Goal: Information Seeking & Learning: Learn about a topic

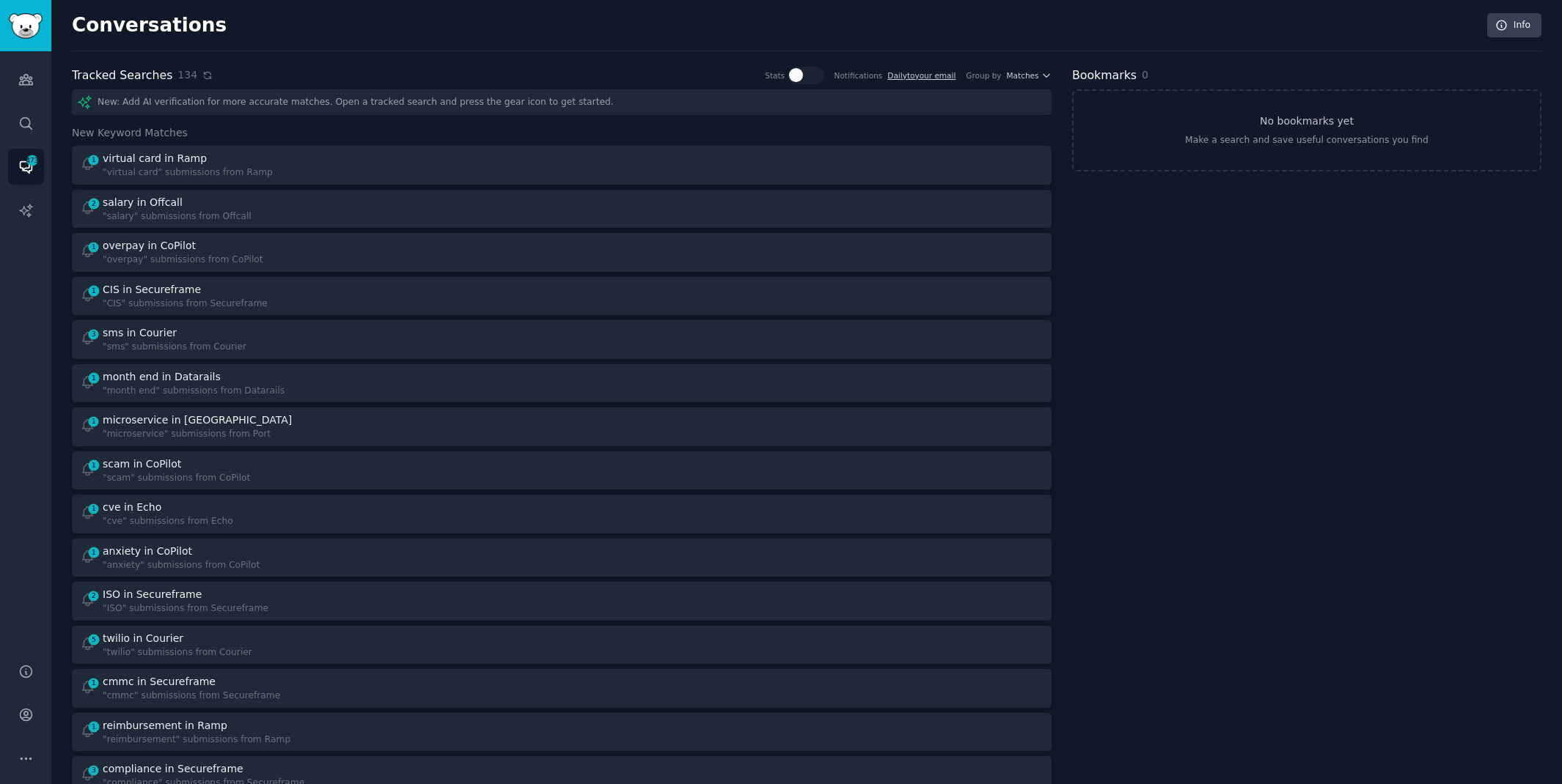
click at [202, 75] on icon at bounding box center [207, 75] width 10 height 10
click at [202, 79] on icon at bounding box center [207, 75] width 10 height 10
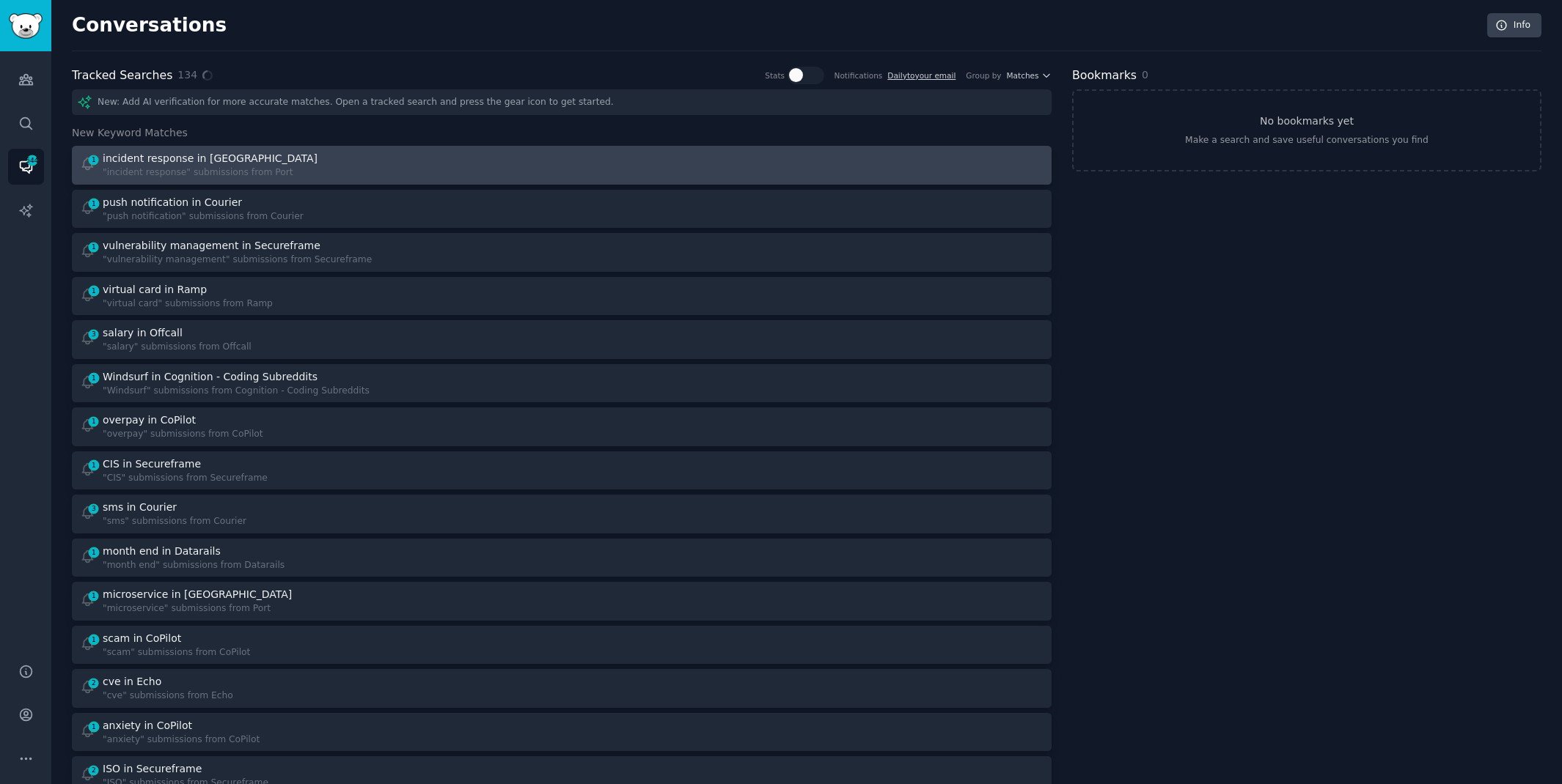
click at [496, 169] on div "1 incident response in Port "incident response" submissions from Port" at bounding box center [316, 165] width 472 height 28
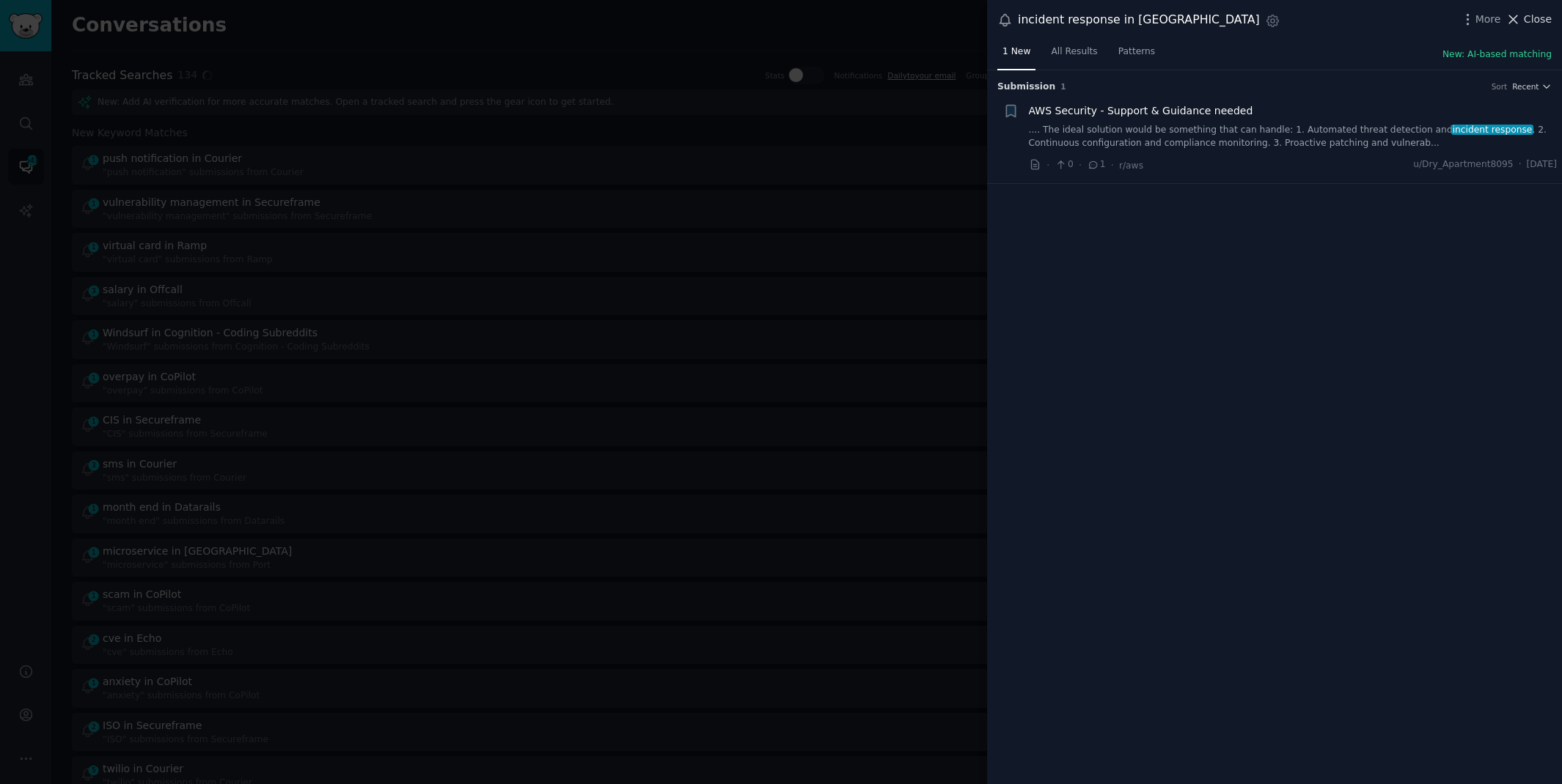
click at [1538, 21] on span "Close" at bounding box center [1537, 19] width 28 height 15
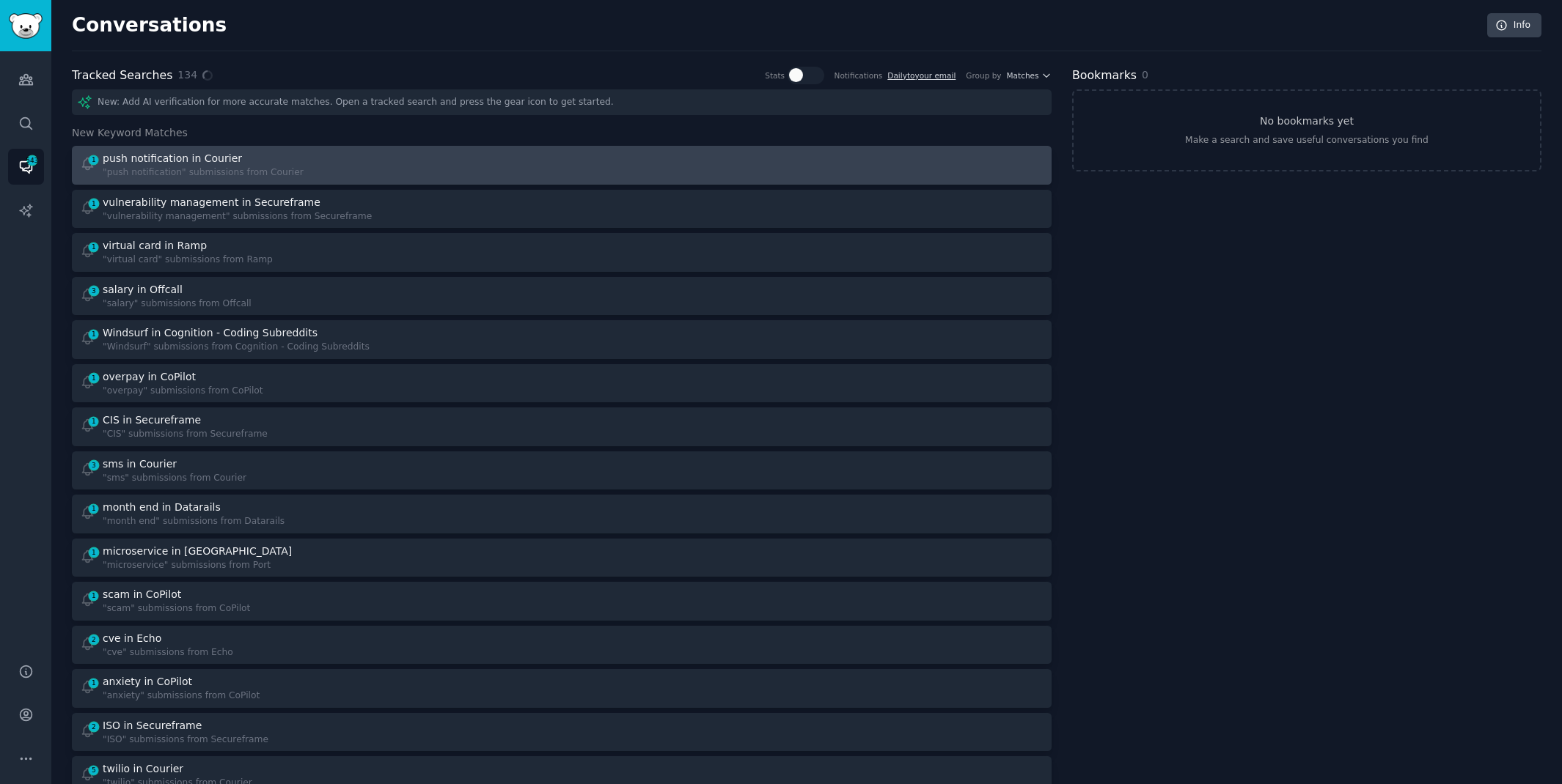
click at [559, 162] on div "1 push notification in Courier "push notification" submissions from Courier" at bounding box center [561, 165] width 969 height 28
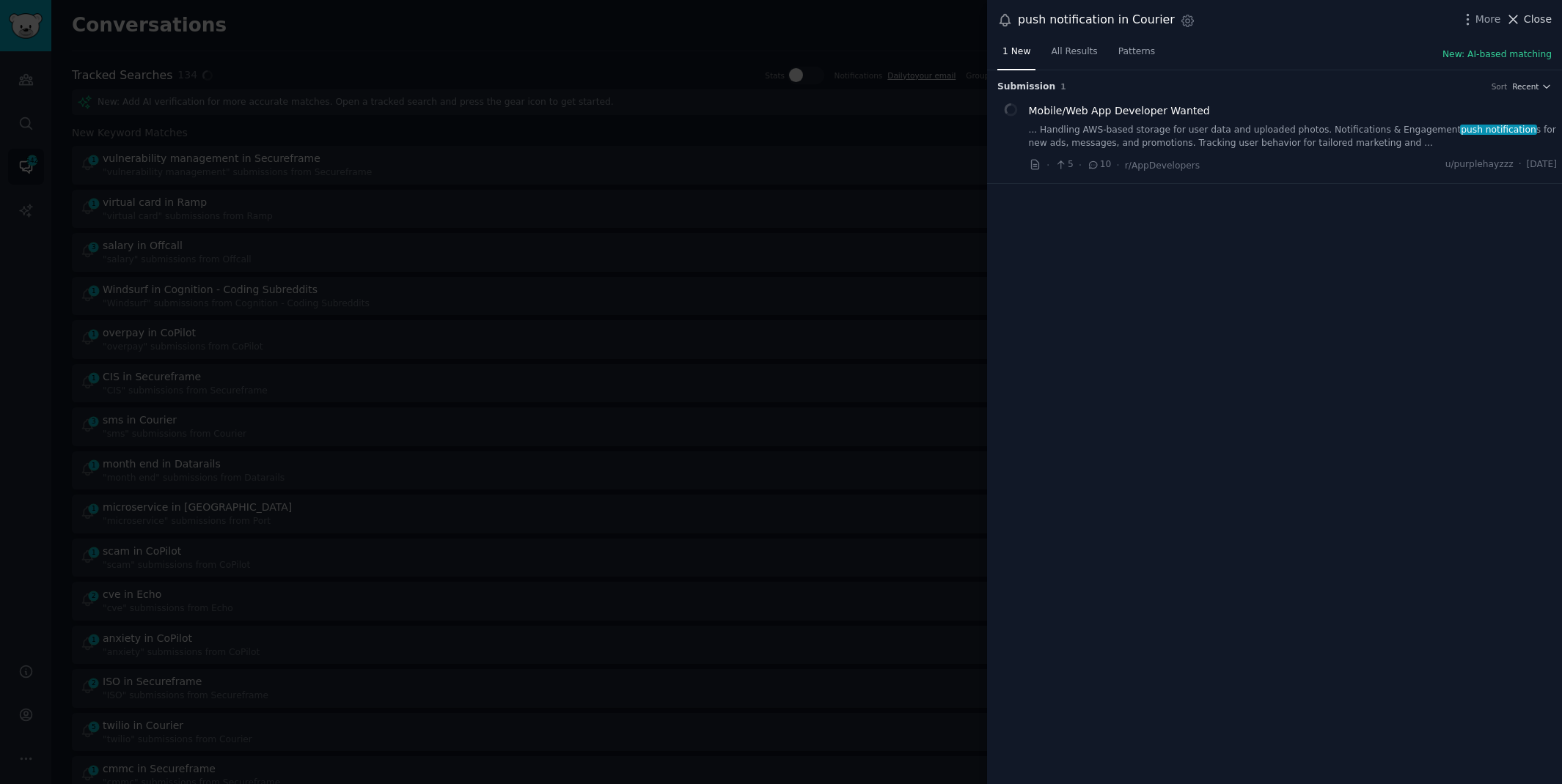
click at [1527, 18] on span "Close" at bounding box center [1537, 19] width 28 height 15
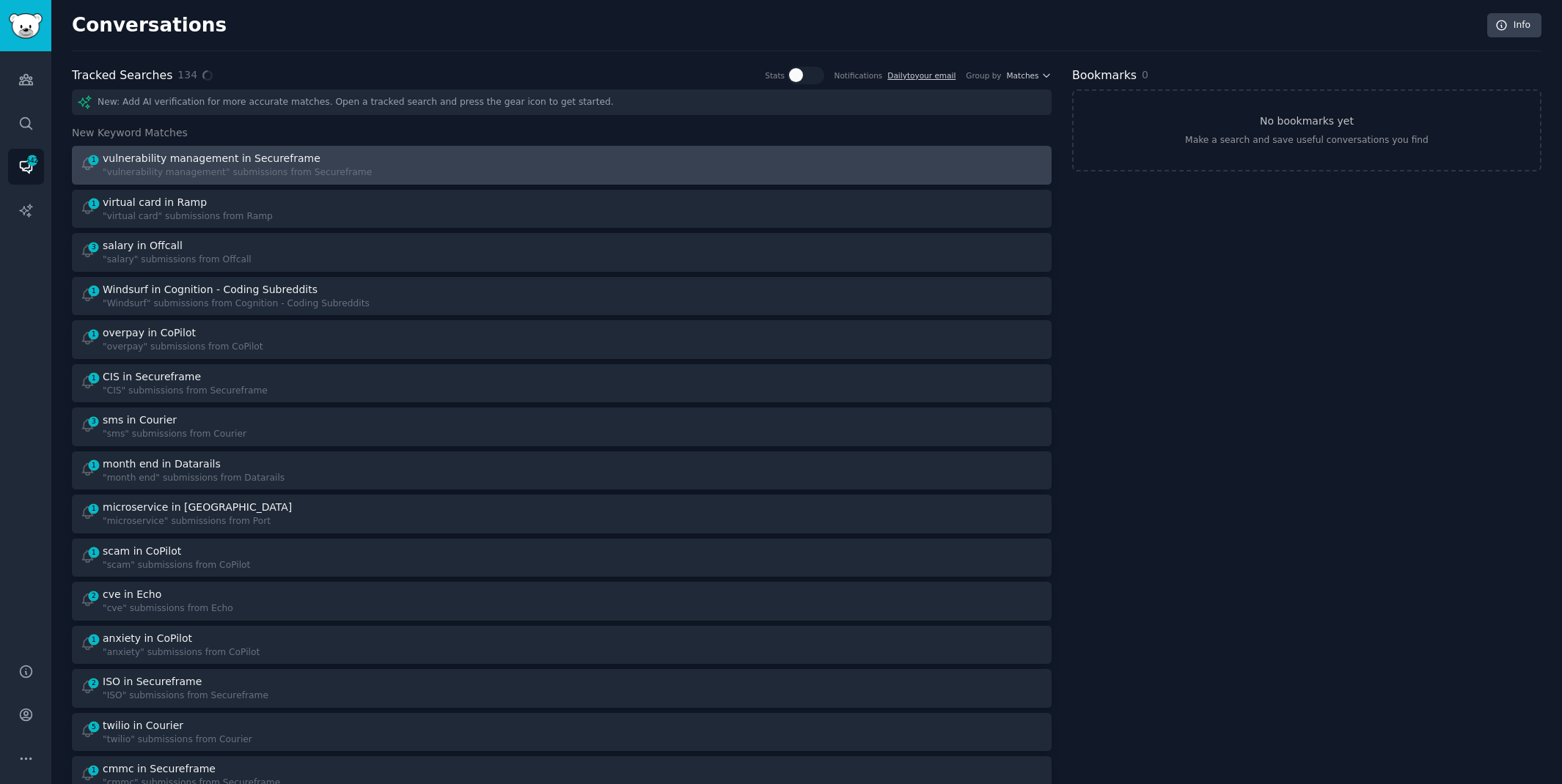
click at [498, 160] on div "1 vulnerability management in Secureframe "vulnerability management" submission…" at bounding box center [316, 165] width 472 height 28
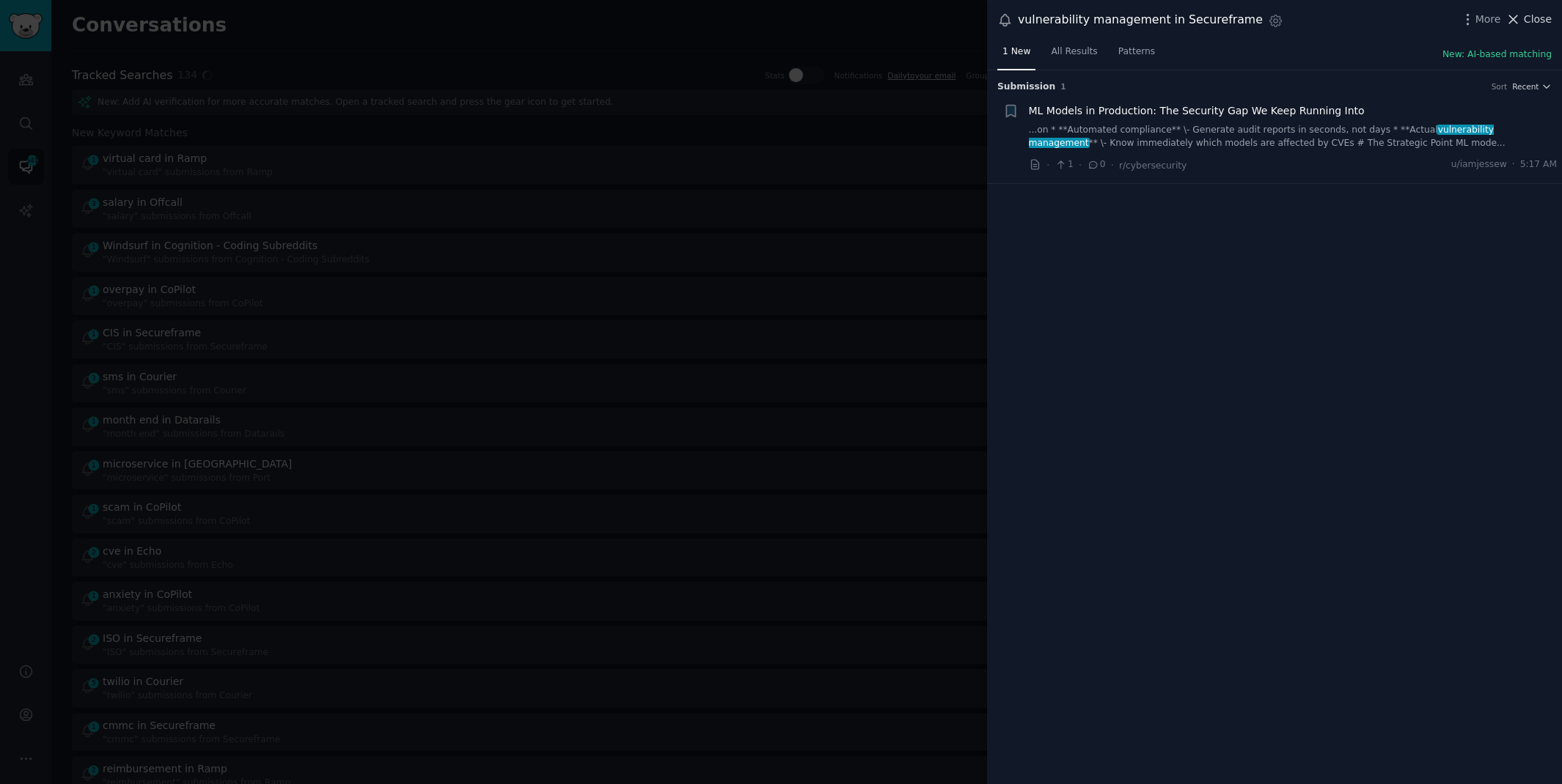
click at [1529, 20] on span "Close" at bounding box center [1537, 19] width 28 height 15
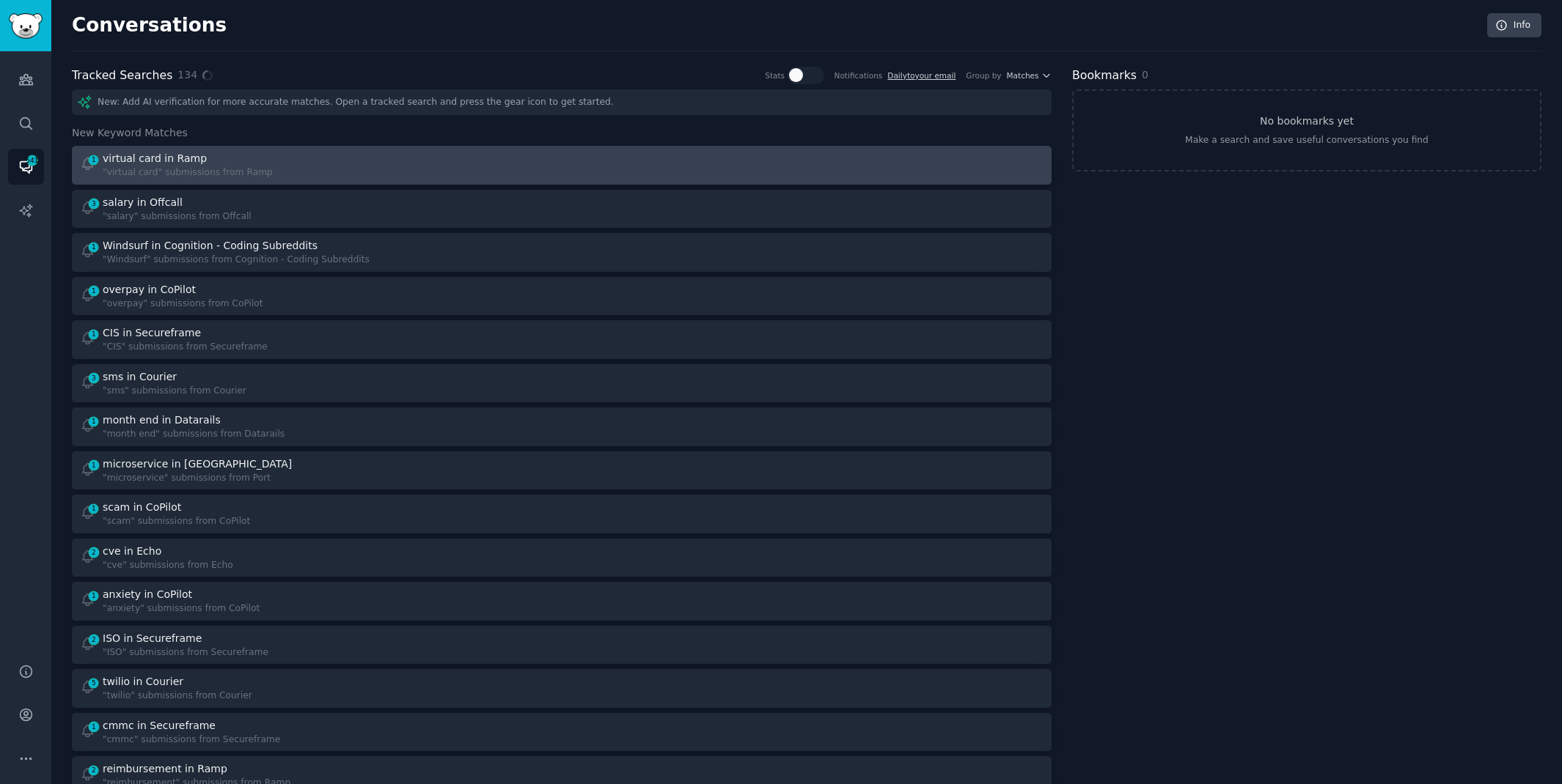
click at [603, 170] on div at bounding box center [808, 165] width 472 height 28
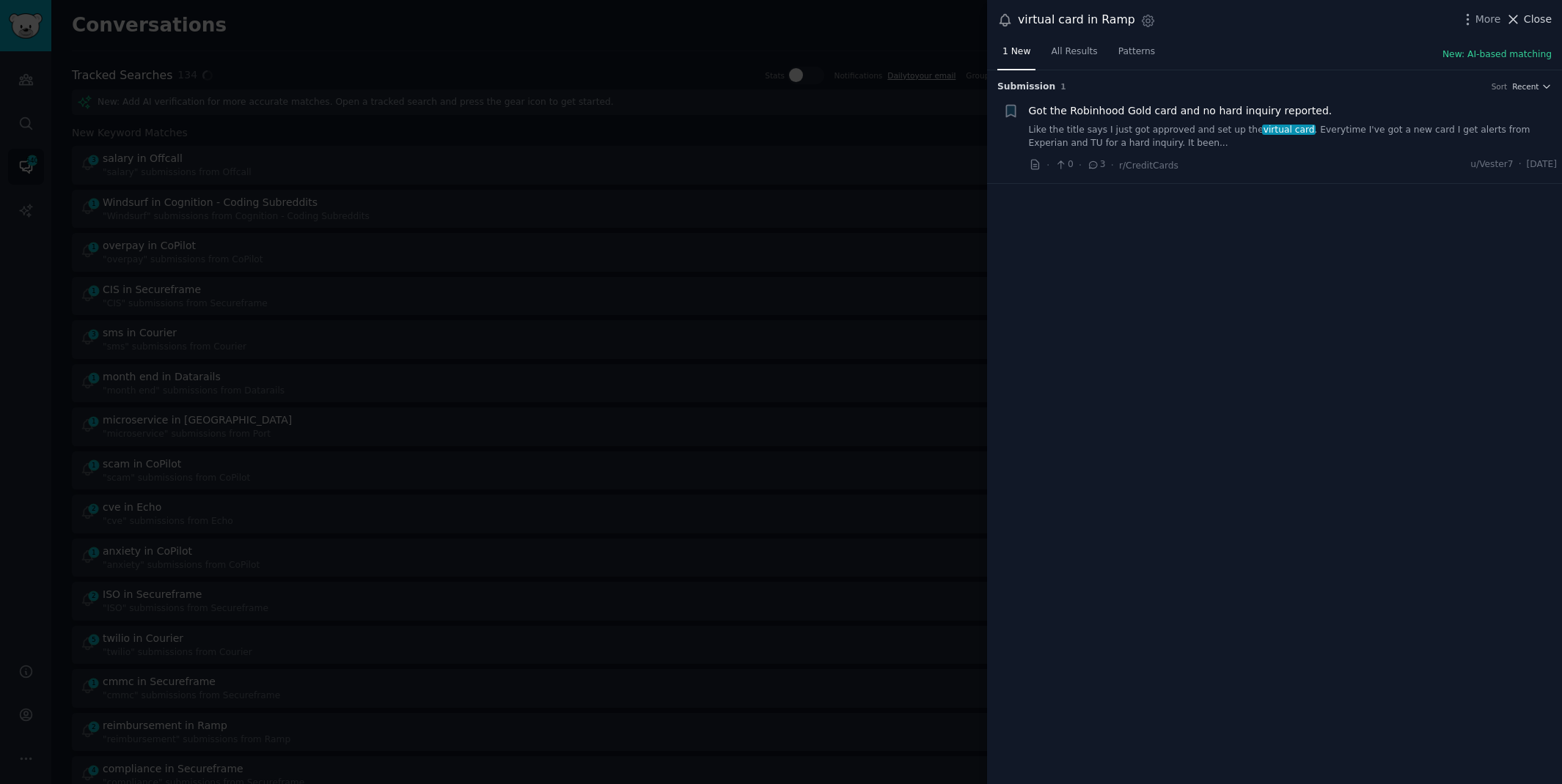
click at [1534, 17] on span "Close" at bounding box center [1537, 19] width 28 height 15
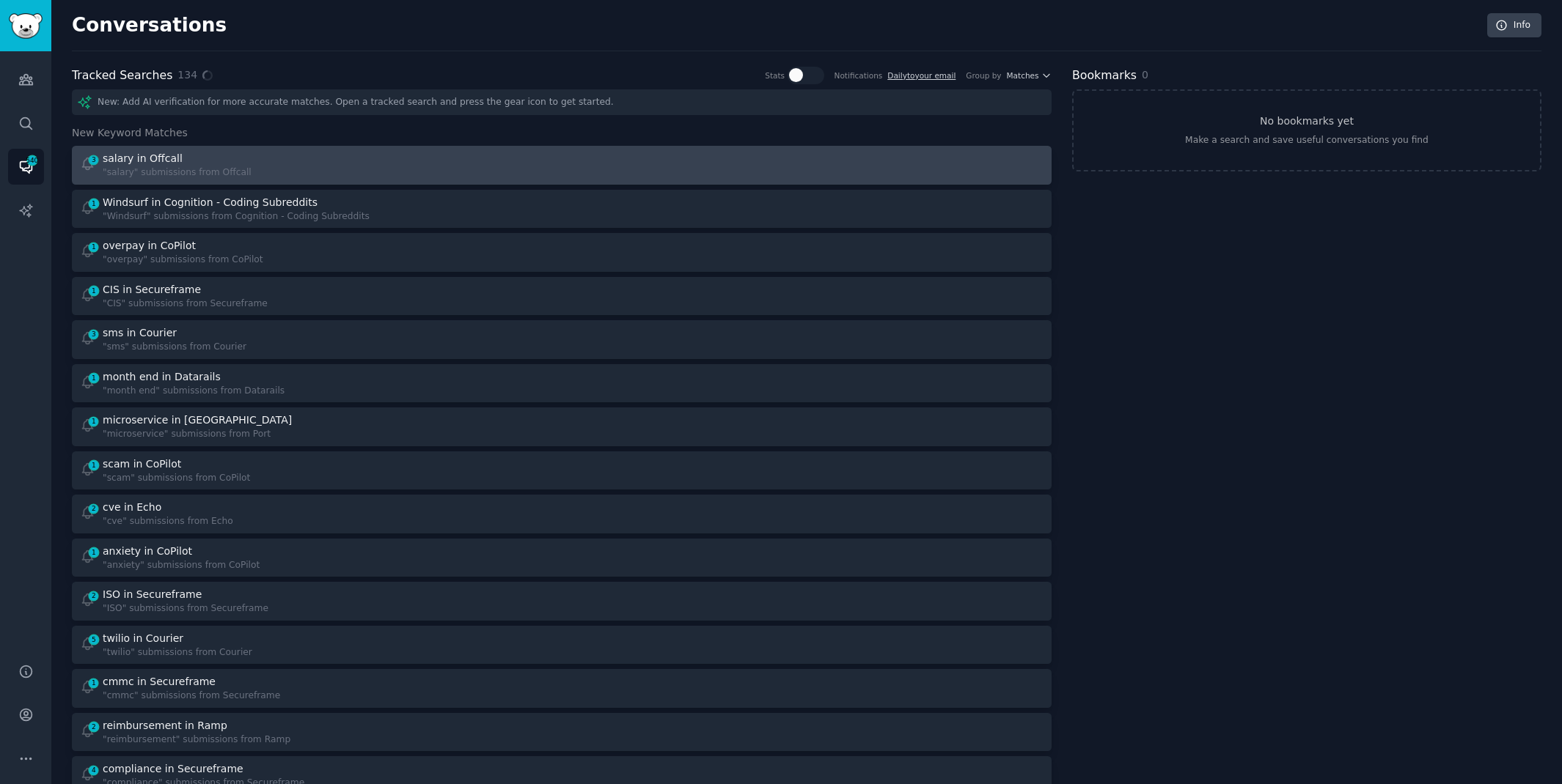
click at [662, 151] on div at bounding box center [808, 165] width 472 height 28
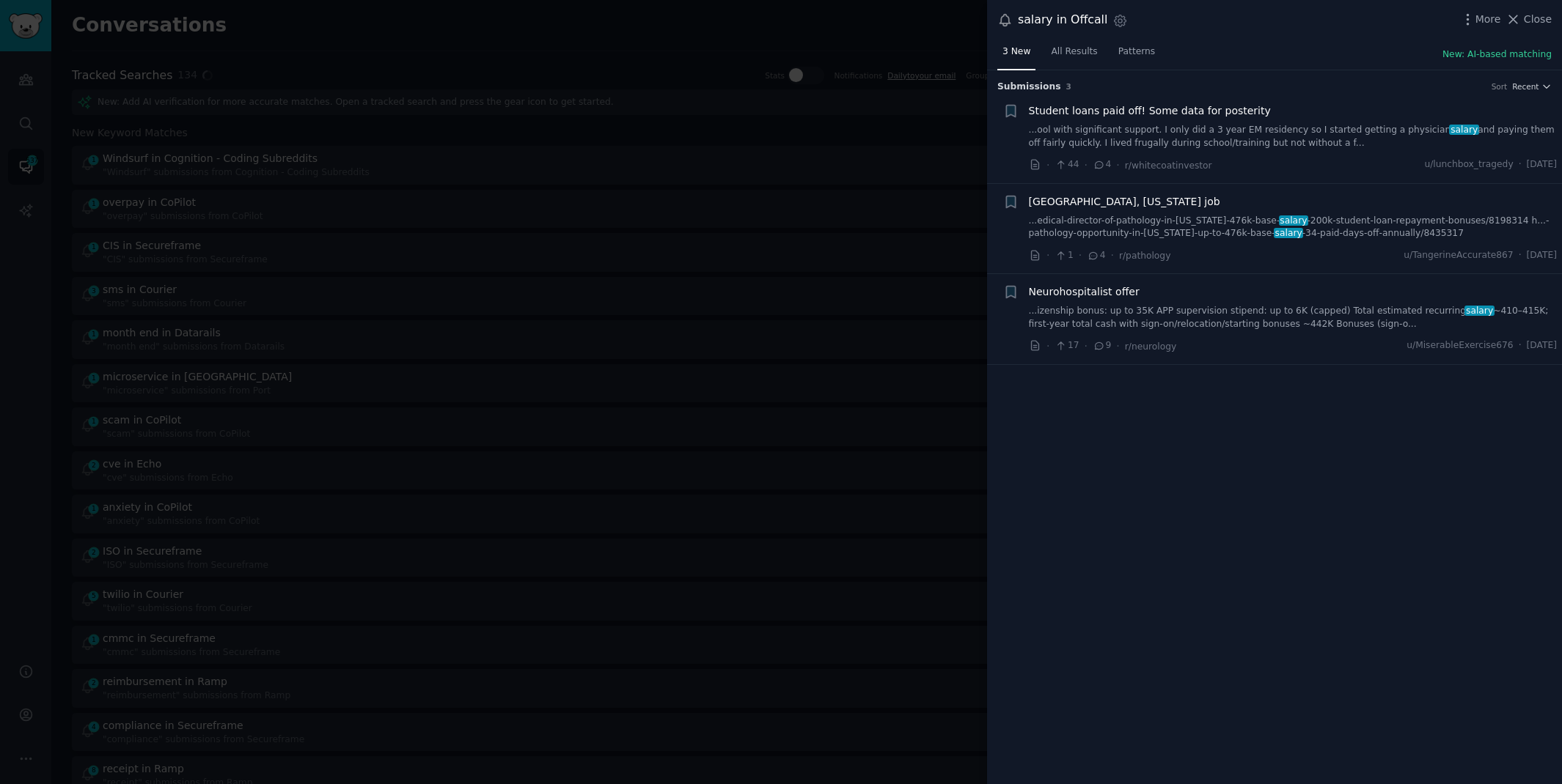
click at [1303, 313] on link "...izenship bonus: up to 35K APP supervision stipend: up to 6K (capped) Total e…" at bounding box center [1293, 318] width 528 height 26
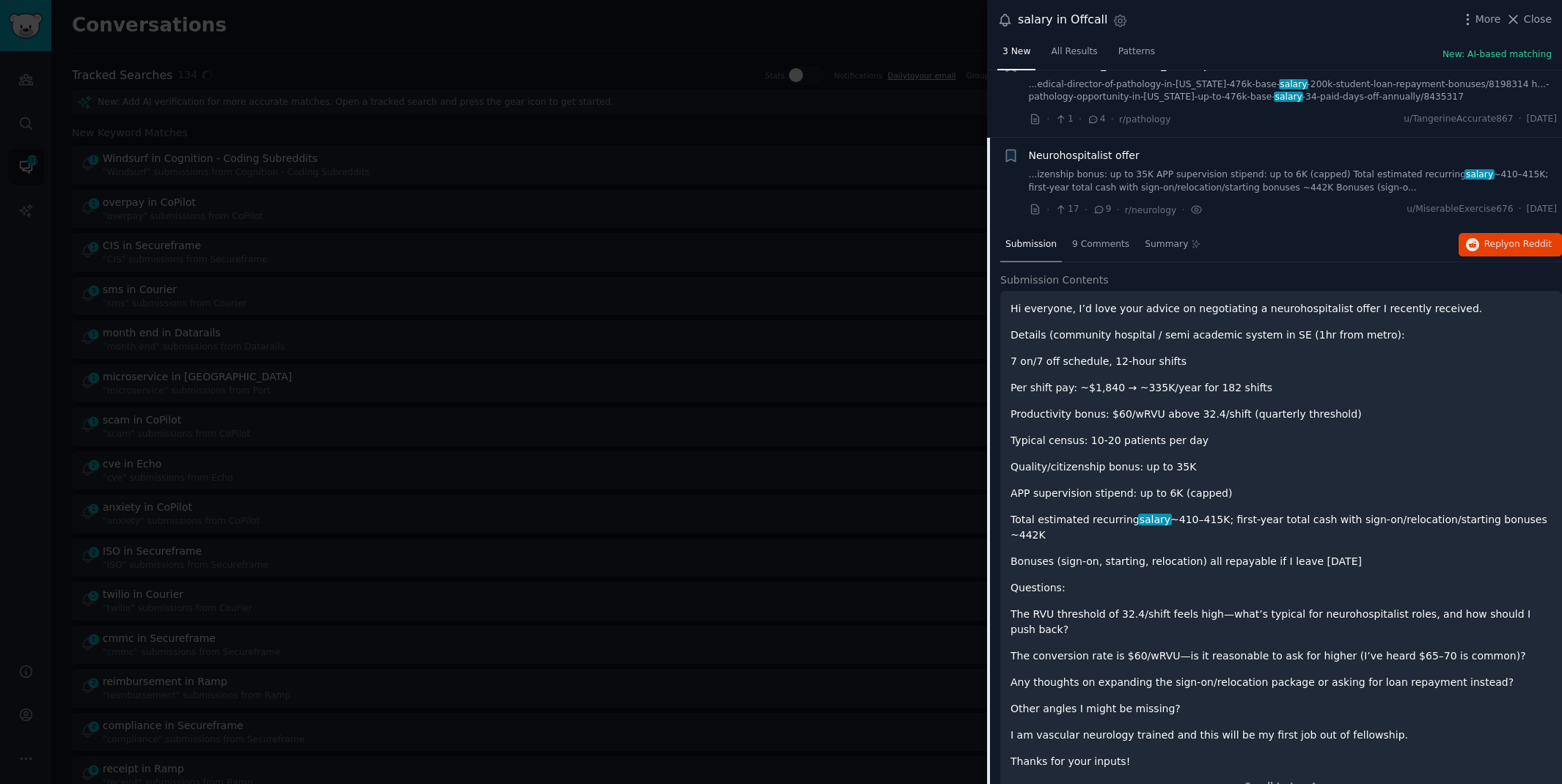
scroll to position [139, 0]
click at [1515, 18] on icon at bounding box center [1514, 19] width 8 height 8
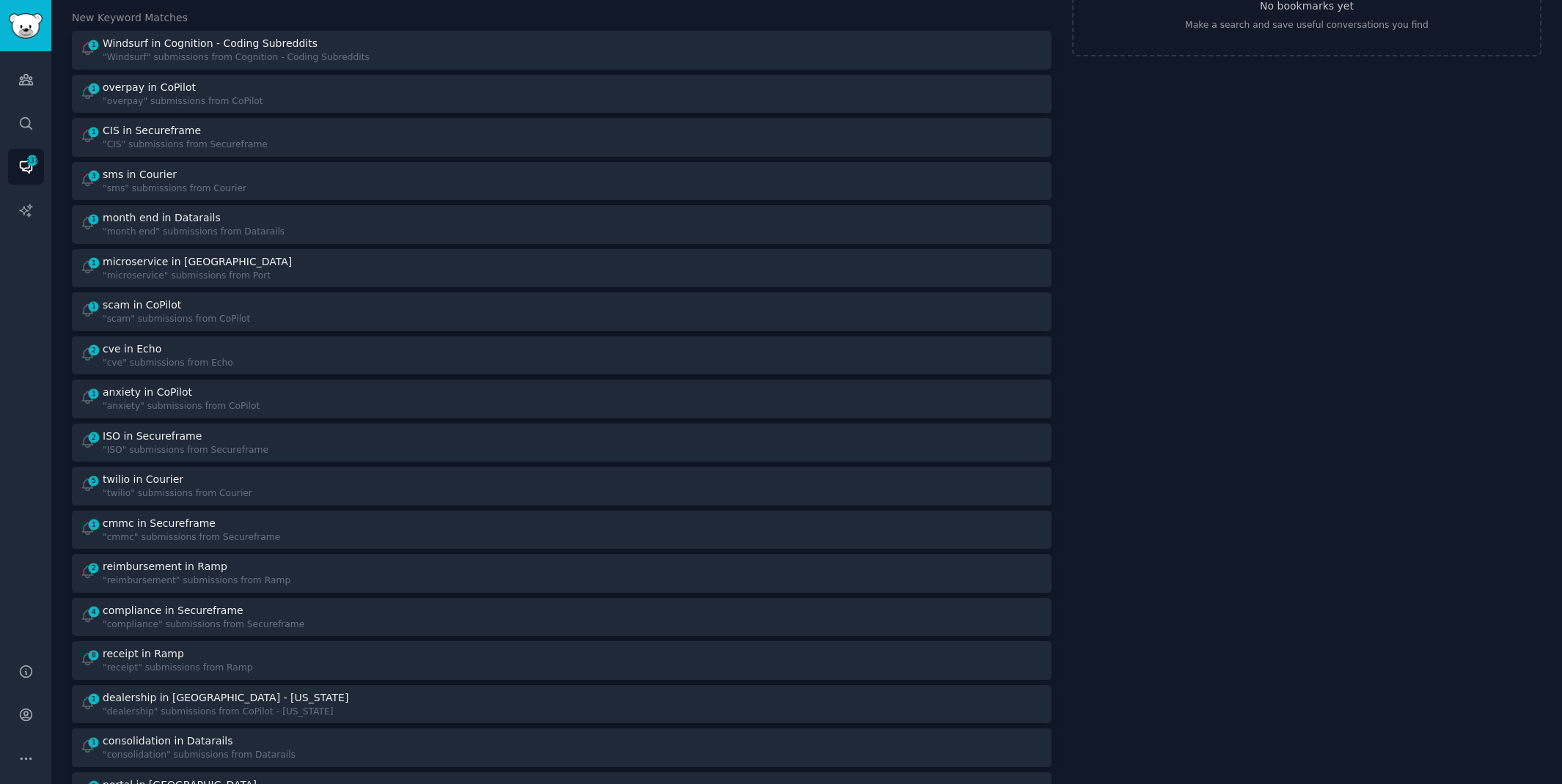
scroll to position [129, 0]
